Goal: Book appointment/travel/reservation

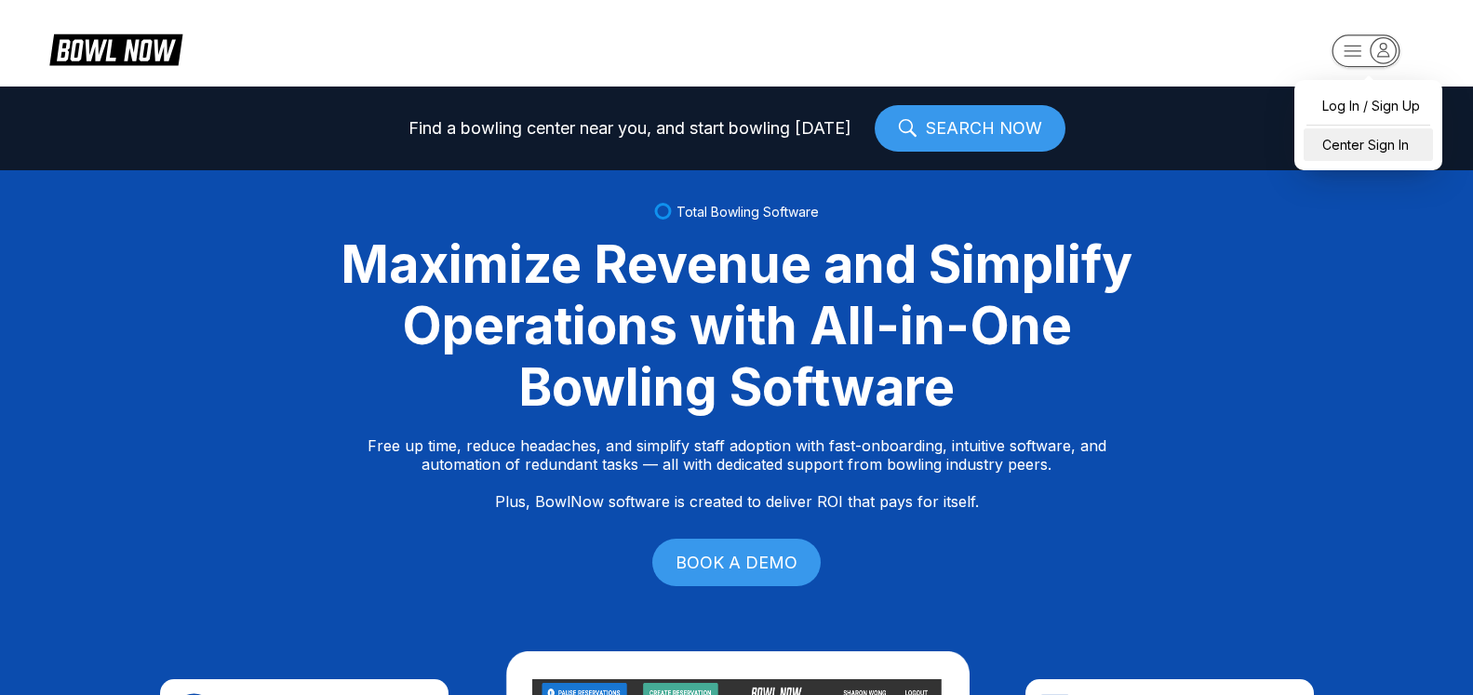
click at [1388, 153] on div "Center Sign In" at bounding box center [1368, 144] width 129 height 33
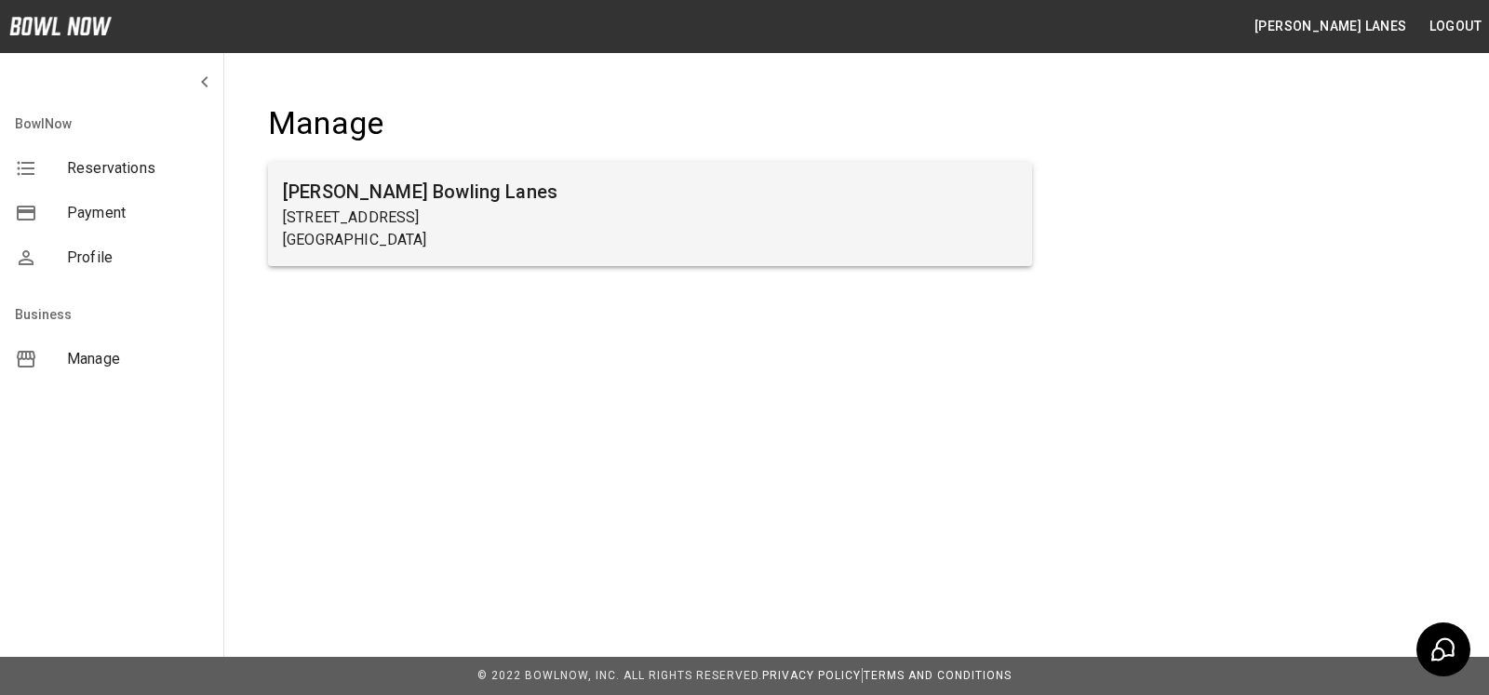
click at [552, 179] on h6 "[PERSON_NAME] Bowling Lanes" at bounding box center [650, 192] width 734 height 30
click at [554, 179] on h6 "[PERSON_NAME] Bowling Lanes" at bounding box center [650, 192] width 734 height 30
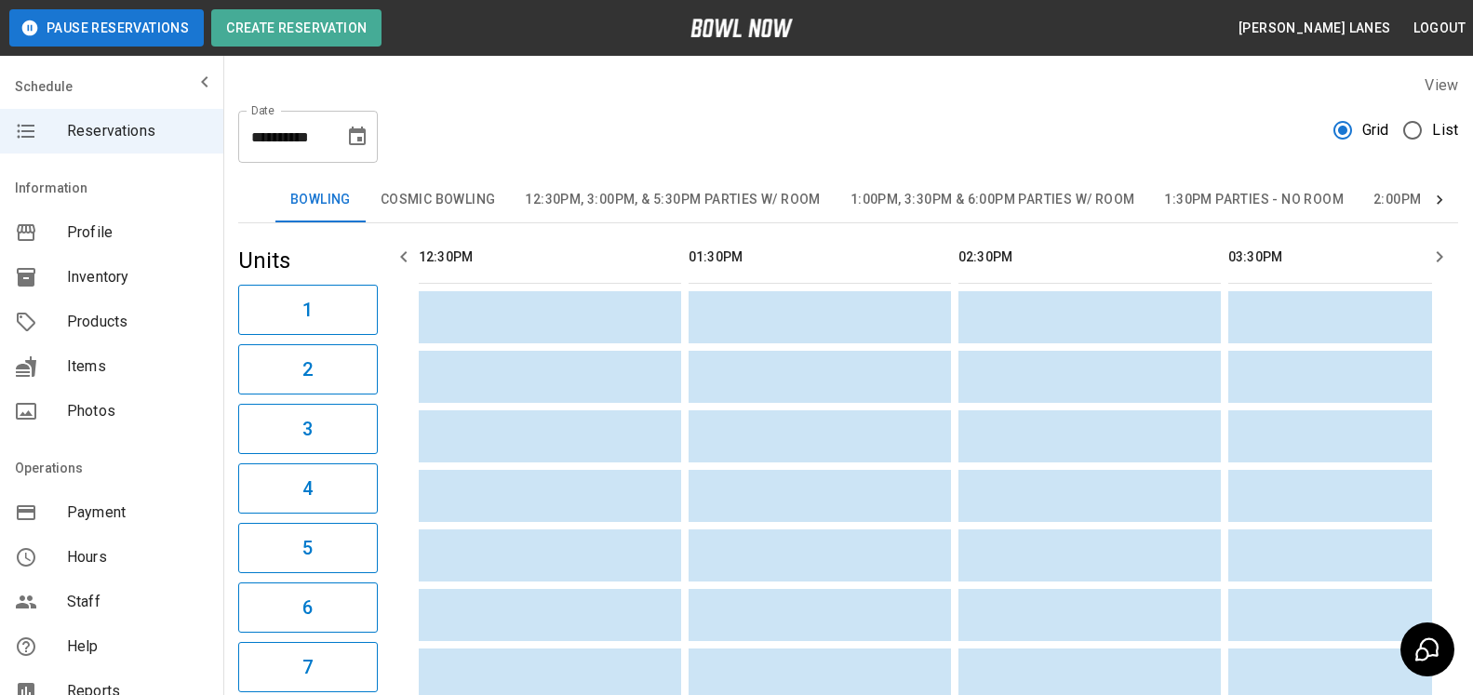
scroll to position [0, 1349]
